Goal: Find specific page/section: Find specific page/section

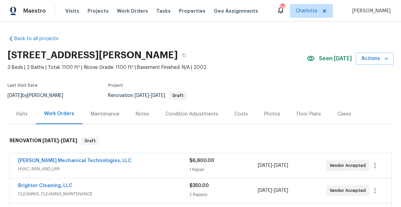
scroll to position [2, 0]
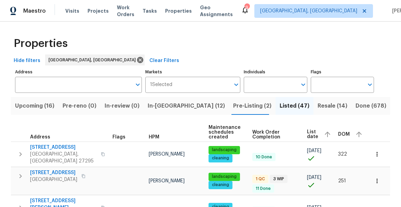
scroll to position [719, 0]
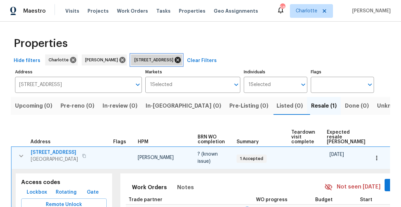
click at [181, 57] on icon at bounding box center [178, 60] width 6 height 6
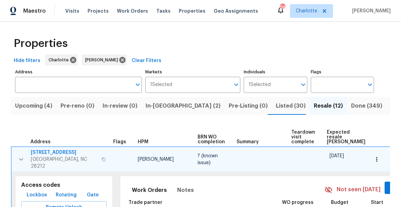
click at [276, 106] on span "Listed (30)" at bounding box center [291, 106] width 30 height 10
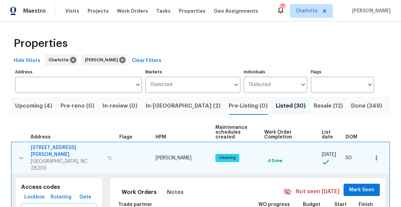
click at [22, 156] on icon "button" at bounding box center [21, 157] width 4 height 2
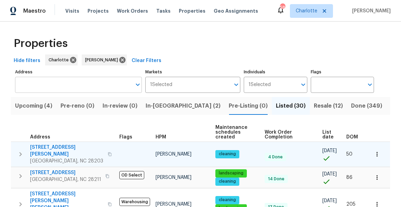
click at [98, 81] on input "Address" at bounding box center [73, 85] width 117 height 16
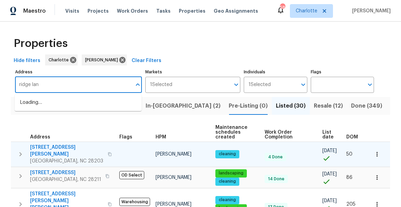
type input "[GEOGRAPHIC_DATA]"
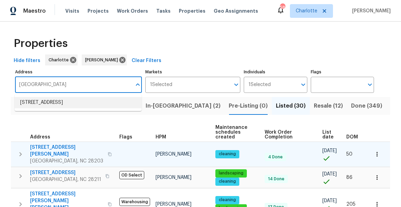
click at [91, 104] on li "[STREET_ADDRESS]" at bounding box center [78, 102] width 127 height 11
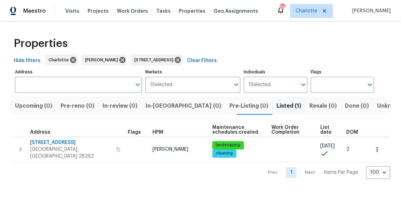
type input "[STREET_ADDRESS]"
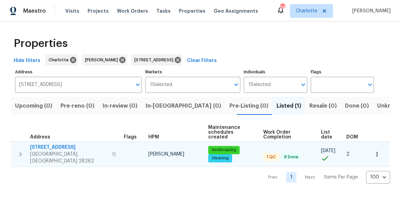
click at [112, 152] on icon "button" at bounding box center [114, 154] width 4 height 4
